Goal: Book appointment/travel/reservation

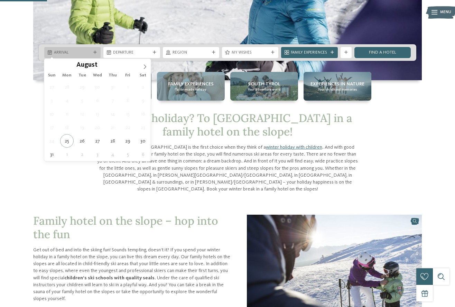
click at [86, 50] on div "Arrival" at bounding box center [73, 52] width 40 height 6
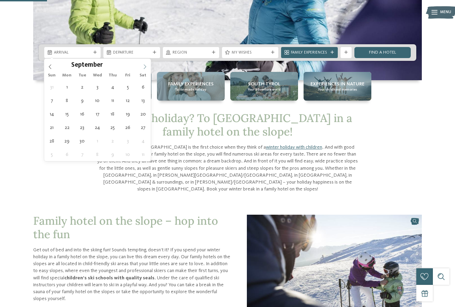
click at [146, 65] on icon at bounding box center [145, 66] width 5 height 5
type input "****"
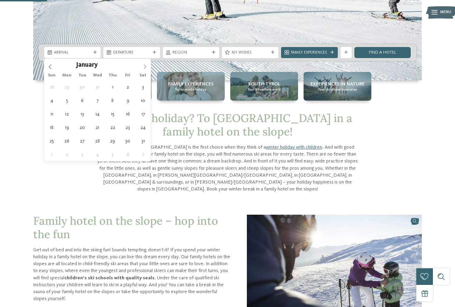
click at [146, 65] on icon at bounding box center [145, 66] width 5 height 5
type div "[DATE]"
type input "****"
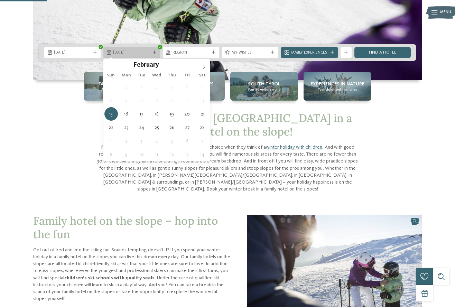
click at [126, 50] on span "[DATE]" at bounding box center [131, 53] width 37 height 6
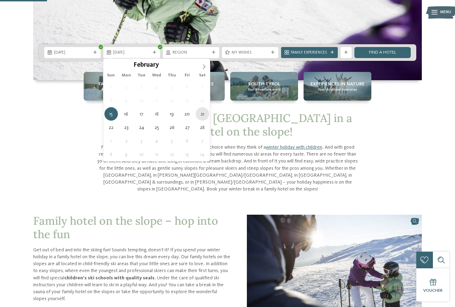
type div "[DATE]"
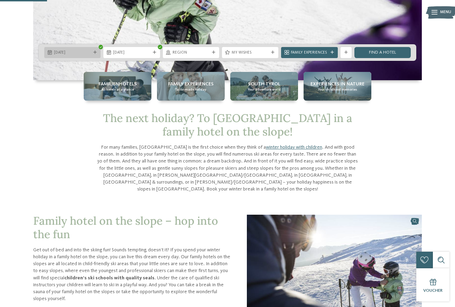
click at [85, 50] on span "[DATE]" at bounding box center [72, 53] width 37 height 6
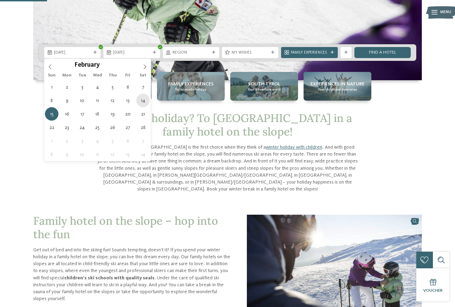
type div "[DATE]"
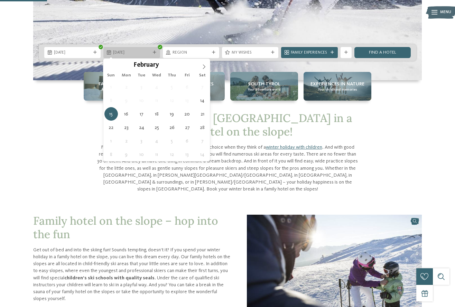
click at [134, 53] on span "[DATE]" at bounding box center [131, 53] width 37 height 6
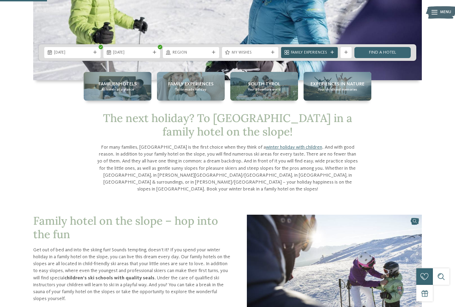
click at [312, 51] on span "Family Experiences" at bounding box center [309, 53] width 37 height 6
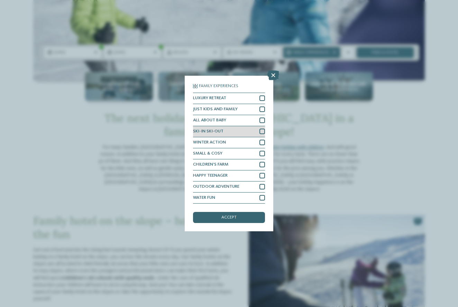
click at [260, 129] on div at bounding box center [263, 132] width 6 height 6
click at [260, 118] on div at bounding box center [263, 121] width 6 height 6
click at [236, 216] on span "accept" at bounding box center [229, 218] width 15 height 4
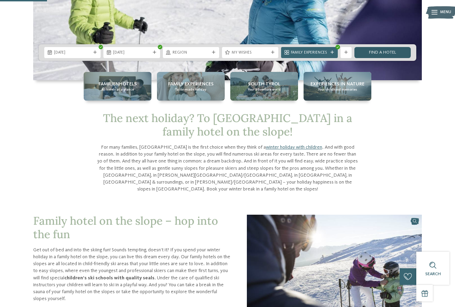
click at [380, 51] on link "Find a hotel" at bounding box center [383, 52] width 56 height 11
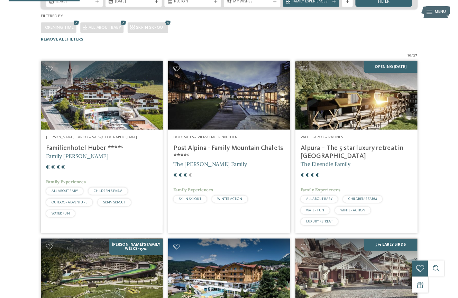
scroll to position [151, 0]
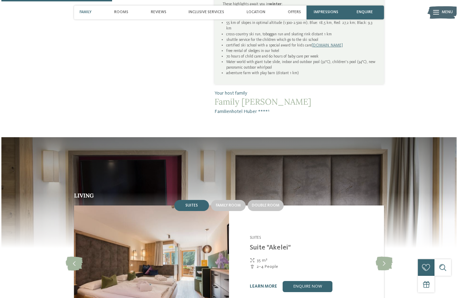
scroll to position [478, 0]
